Goal: Participate in discussion: Engage in conversation with other users on a specific topic

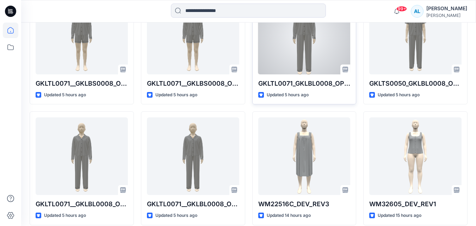
scroll to position [247, 0]
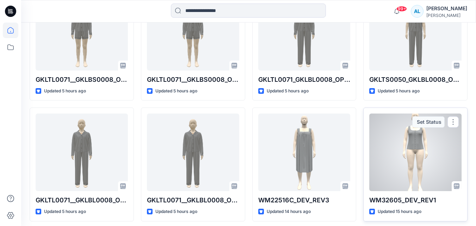
click at [408, 147] on div at bounding box center [415, 153] width 92 height 78
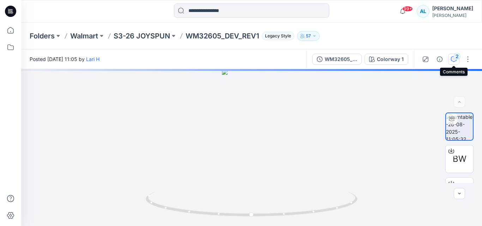
click at [450, 60] on button "2" at bounding box center [453, 59] width 11 height 11
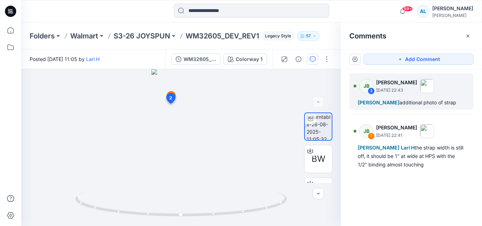
click at [396, 102] on div "[PERSON_NAME] additional photo of strap" at bounding box center [411, 102] width 107 height 8
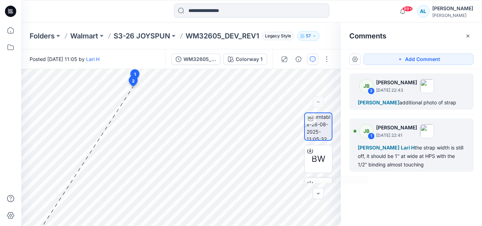
click at [371, 166] on div "BW DXF ZIP RUL XLS Colorway 1 Loading... Material Properties Loading... 3 1 JB …" at bounding box center [251, 147] width 460 height 157
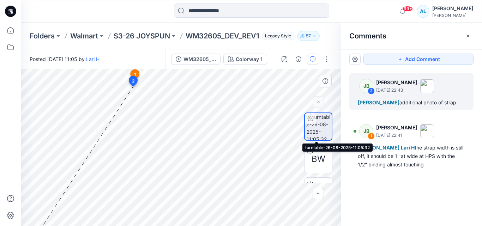
click at [317, 130] on img at bounding box center [318, 126] width 25 height 27
click at [419, 103] on div "[PERSON_NAME] additional photo of strap" at bounding box center [411, 102] width 107 height 8
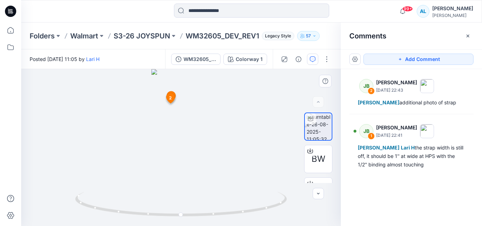
click at [176, 101] on icon at bounding box center [171, 99] width 12 height 13
click at [315, 57] on button "button" at bounding box center [312, 59] width 11 height 11
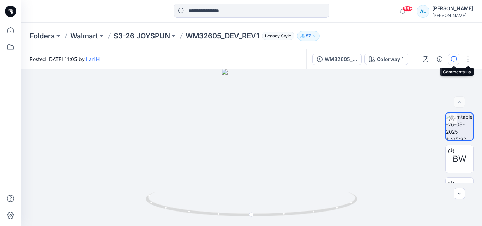
click at [454, 57] on icon "button" at bounding box center [454, 59] width 6 height 6
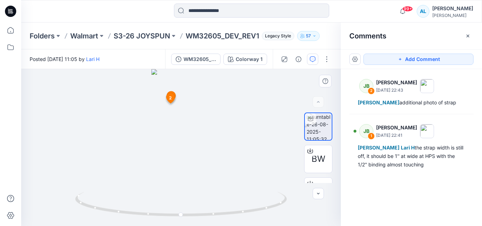
click at [167, 95] on icon at bounding box center [170, 98] width 8 height 10
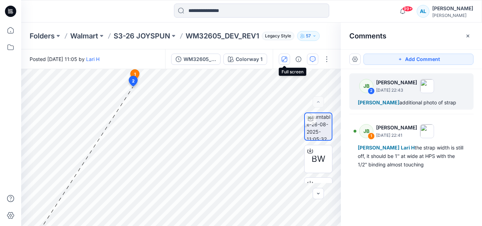
click at [287, 58] on button "button" at bounding box center [284, 59] width 11 height 11
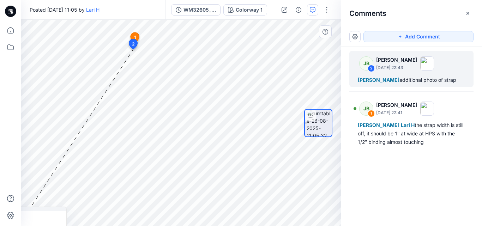
click at [134, 48] on icon at bounding box center [133, 44] width 8 height 10
click at [133, 41] on span "2" at bounding box center [133, 44] width 3 height 6
click at [351, 35] on button "button" at bounding box center [354, 36] width 11 height 11
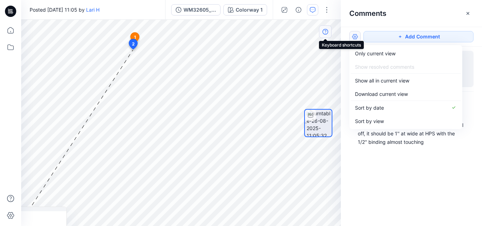
click at [319, 37] on button "button" at bounding box center [325, 31] width 13 height 13
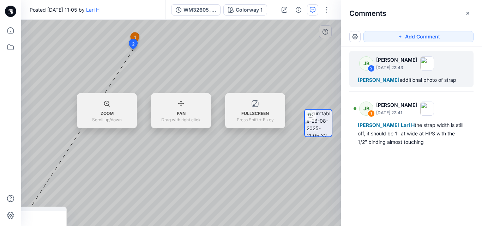
click at [301, 64] on div at bounding box center [317, 123] width 45 height 120
click at [251, 161] on div at bounding box center [180, 123] width 319 height 206
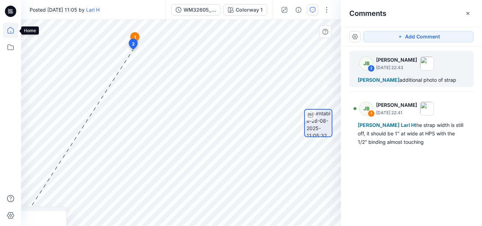
click at [9, 31] on icon at bounding box center [11, 31] width 16 height 16
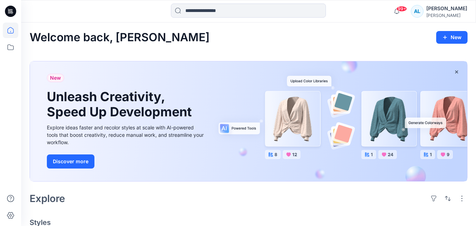
click at [9, 31] on icon at bounding box center [11, 31] width 16 height 16
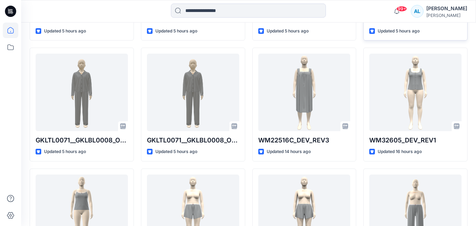
scroll to position [317, 0]
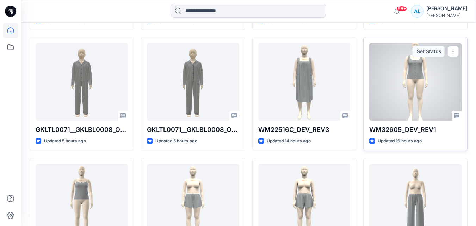
click at [413, 73] on div at bounding box center [415, 82] width 92 height 78
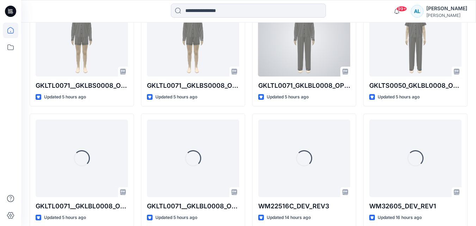
scroll to position [255, 0]
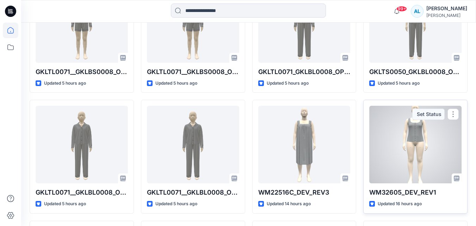
click at [424, 114] on div "Set Status" at bounding box center [429, 114] width 32 height 11
click at [424, 118] on div "Set Status" at bounding box center [429, 114] width 32 height 11
click at [440, 112] on div "Set Status" at bounding box center [429, 114] width 32 height 11
click at [450, 112] on button "button" at bounding box center [453, 114] width 11 height 11
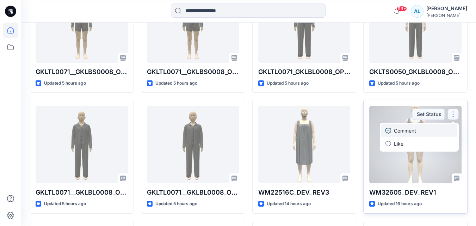
click at [404, 130] on p "Comment" at bounding box center [405, 130] width 22 height 7
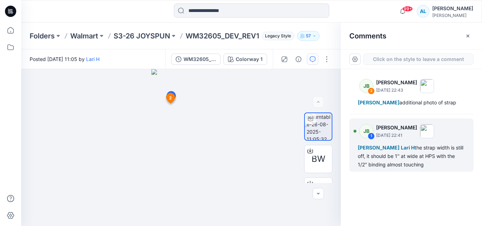
click at [422, 158] on div "[PERSON_NAME] H the strap width is still off, it should be 1'' at wide at HPS w…" at bounding box center [411, 155] width 107 height 25
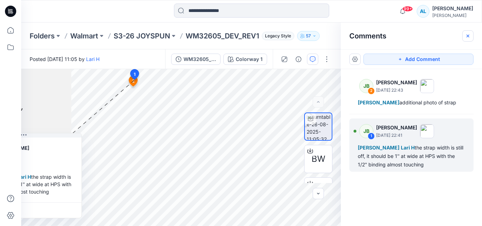
click at [466, 34] on icon "button" at bounding box center [468, 36] width 6 height 6
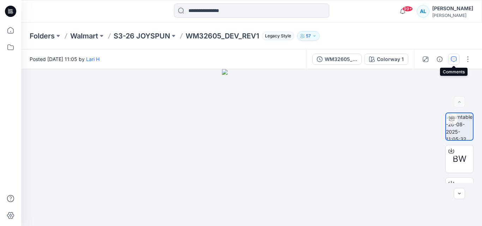
click at [452, 58] on icon "button" at bounding box center [454, 59] width 6 height 6
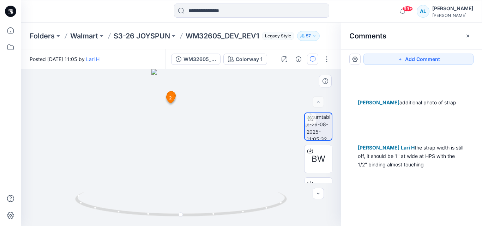
click at [172, 102] on icon at bounding box center [170, 98] width 8 height 10
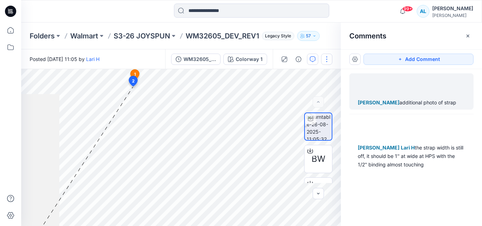
click at [326, 57] on button "button" at bounding box center [326, 59] width 11 height 11
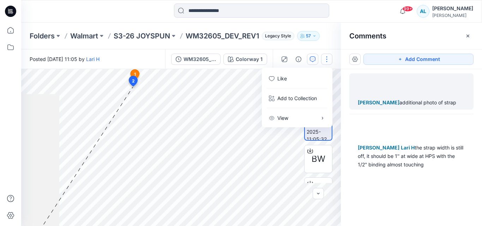
click at [326, 57] on button "button" at bounding box center [326, 59] width 11 height 11
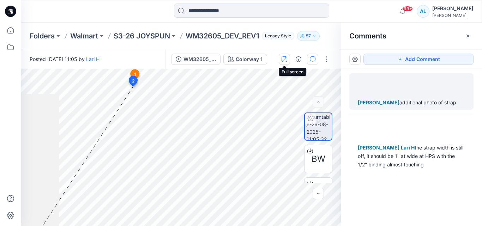
click at [283, 58] on icon "button" at bounding box center [284, 59] width 6 height 6
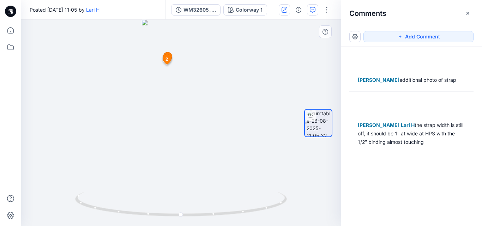
click at [167, 57] on span "2" at bounding box center [166, 59] width 3 height 6
click at [338, 56] on div at bounding box center [180, 123] width 319 height 206
click at [168, 60] on span "2" at bounding box center [166, 59] width 3 height 6
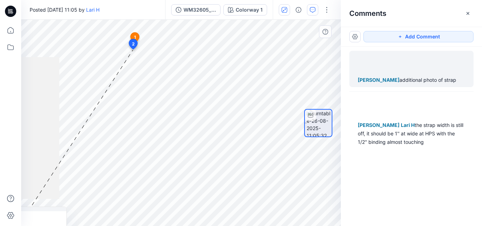
drag, startPoint x: 37, startPoint y: 219, endPoint x: 36, endPoint y: 213, distance: 5.7
click at [37, 219] on div at bounding box center [8, 224] width 104 height 19
click at [50, 191] on div at bounding box center [5, 128] width 109 height 142
click at [30, 134] on div at bounding box center [5, 128] width 109 height 142
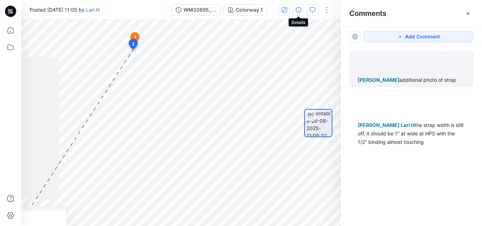
click at [300, 8] on icon "button" at bounding box center [298, 10] width 6 height 6
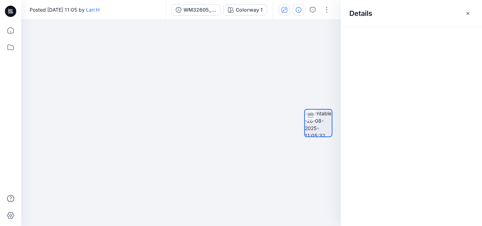
click at [300, 8] on icon "button" at bounding box center [298, 10] width 6 height 6
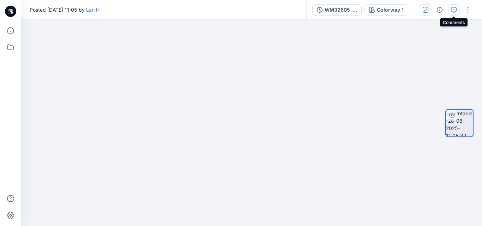
click at [451, 8] on icon "button" at bounding box center [454, 10] width 6 height 6
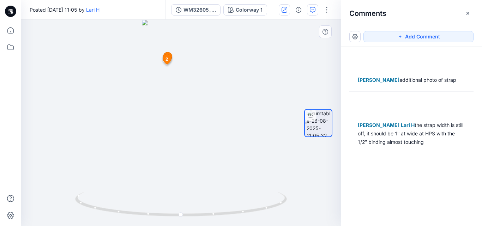
click at [166, 59] on span "2" at bounding box center [166, 59] width 3 height 6
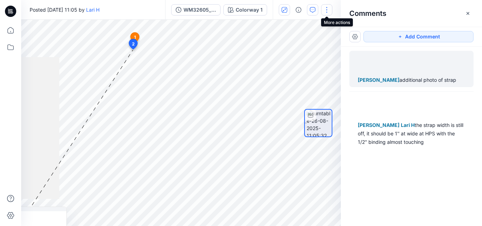
click at [328, 7] on button "button" at bounding box center [326, 9] width 11 height 11
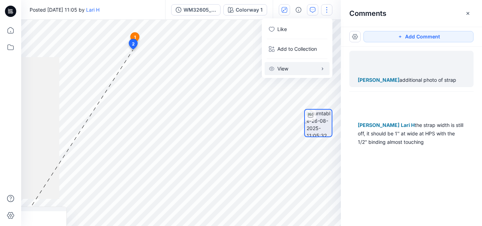
click at [283, 69] on p "View" at bounding box center [282, 68] width 11 height 7
click at [325, 181] on div at bounding box center [318, 123] width 28 height 120
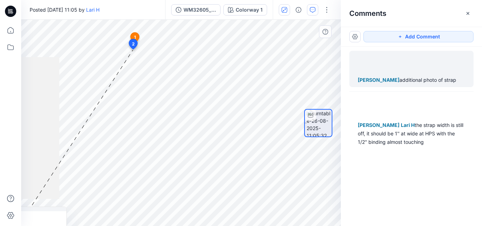
click at [37, 197] on div at bounding box center [5, 128] width 109 height 142
click at [69, 136] on div at bounding box center [180, 123] width 319 height 206
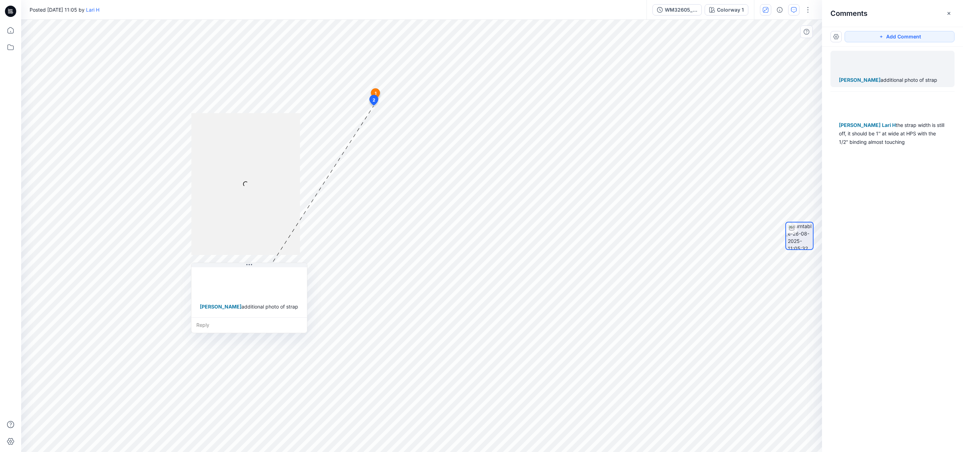
click at [372, 93] on icon at bounding box center [375, 93] width 9 height 11
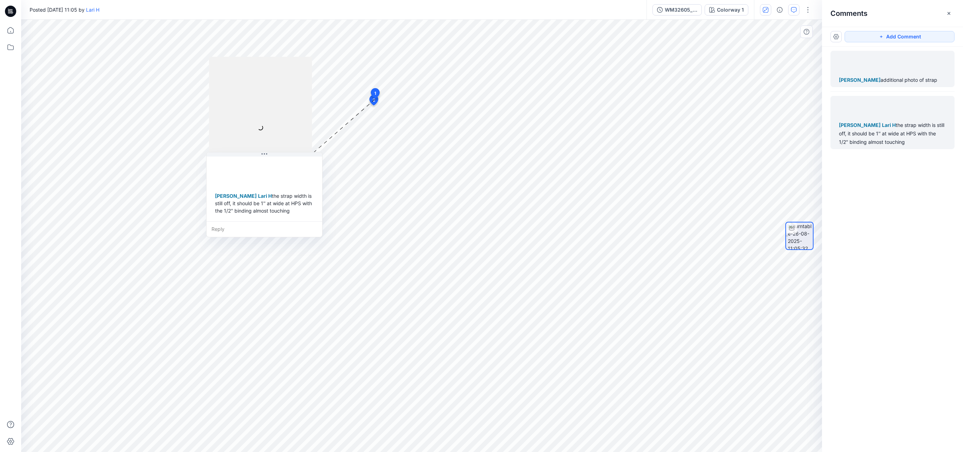
click at [481, 75] on div "[PERSON_NAME] additional photo of strap" at bounding box center [893, 69] width 124 height 36
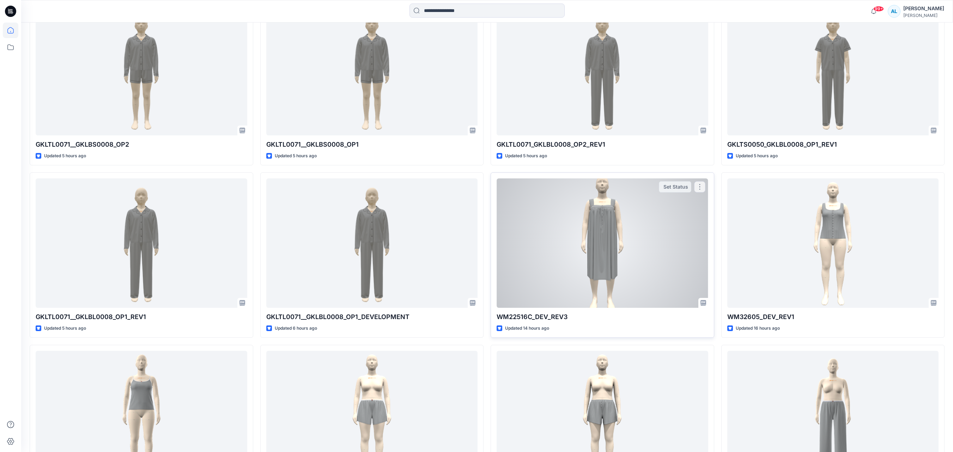
scroll to position [282, 0]
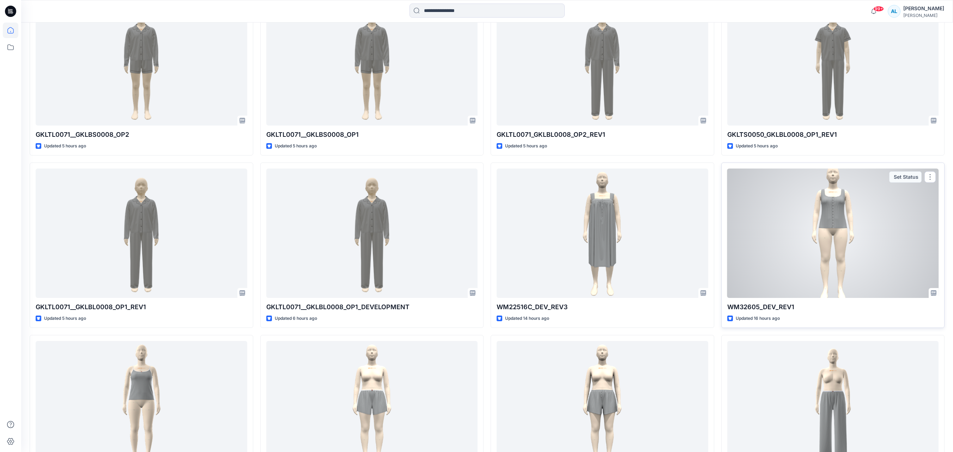
click at [864, 216] on div at bounding box center [833, 233] width 212 height 129
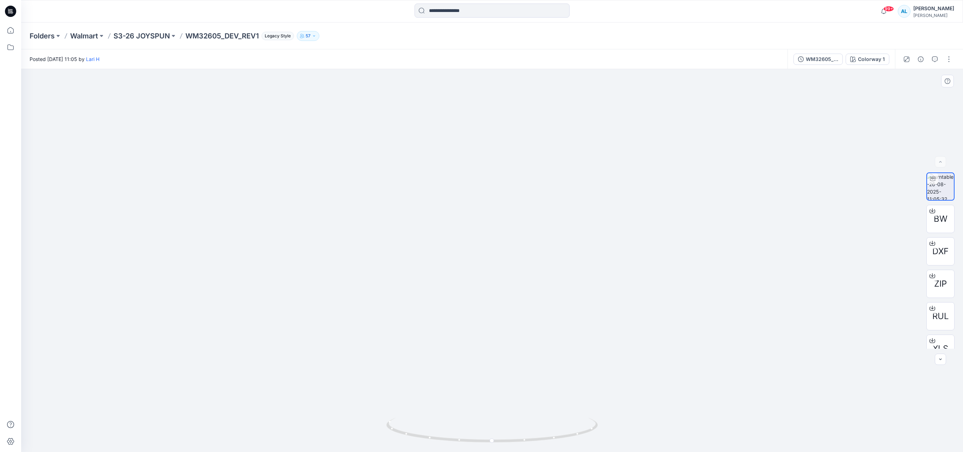
drag, startPoint x: 803, startPoint y: 119, endPoint x: 817, endPoint y: 204, distance: 85.7
click at [798, 209] on div at bounding box center [492, 260] width 942 height 383
click at [714, 236] on div at bounding box center [492, 260] width 942 height 383
drag, startPoint x: 575, startPoint y: 271, endPoint x: 523, endPoint y: 202, distance: 86.6
click at [523, 202] on img at bounding box center [492, 218] width 260 height 467
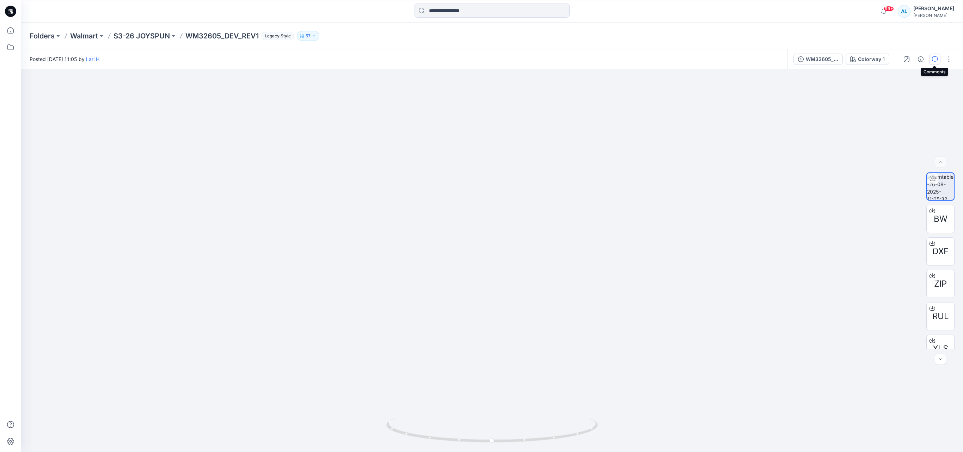
click at [938, 59] on button "button" at bounding box center [934, 59] width 11 height 11
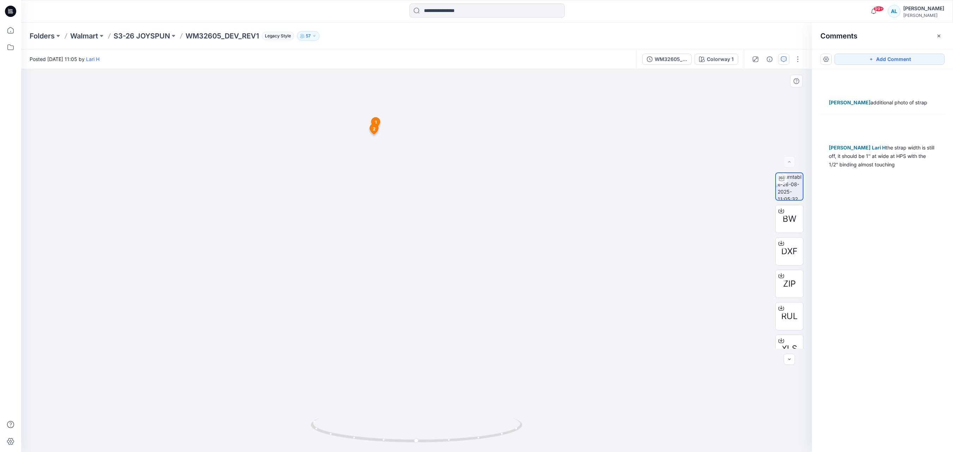
click at [374, 127] on span "2" at bounding box center [374, 129] width 3 height 6
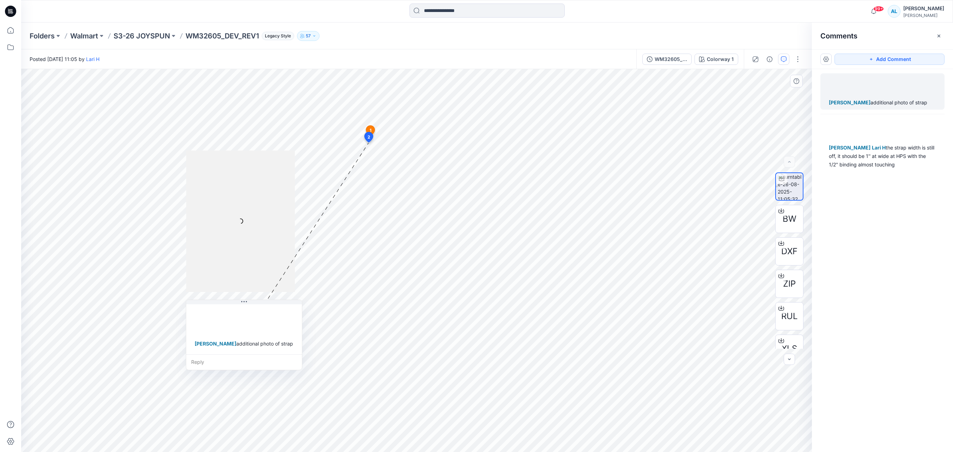
click at [372, 128] on icon at bounding box center [370, 131] width 9 height 11
